Goal: Information Seeking & Learning: Learn about a topic

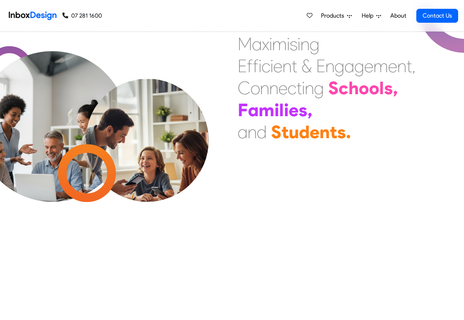
scroll to position [616, 0]
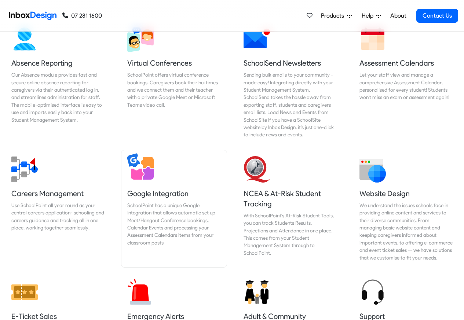
click at [140, 209] on div "SchoolPoint has a unique Google Integration that allows automatic set up Meet/H…" at bounding box center [173, 224] width 93 height 45
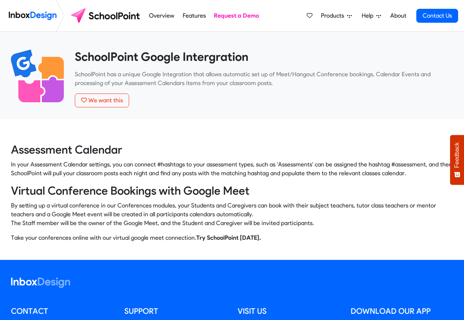
click at [388, 15] on link "About" at bounding box center [398, 15] width 20 height 15
